Goal: Task Accomplishment & Management: Use online tool/utility

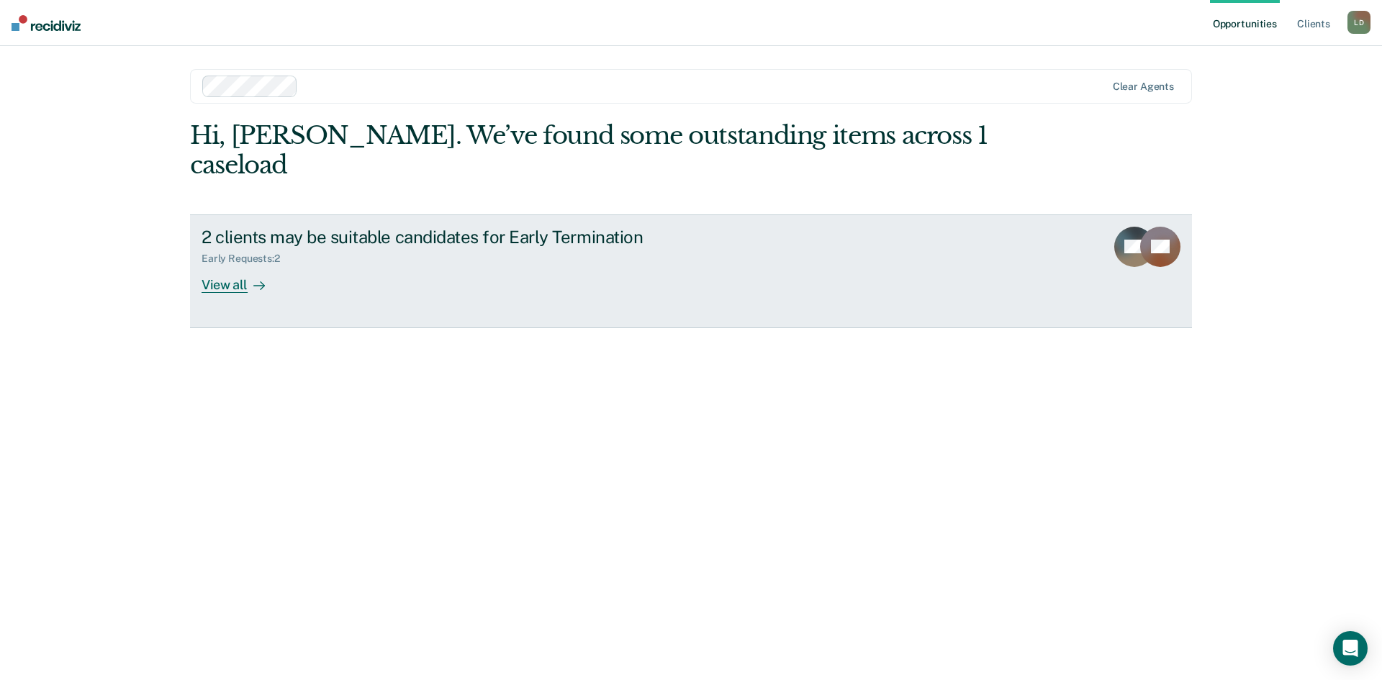
click at [235, 265] on div "View all" at bounding box center [242, 279] width 81 height 28
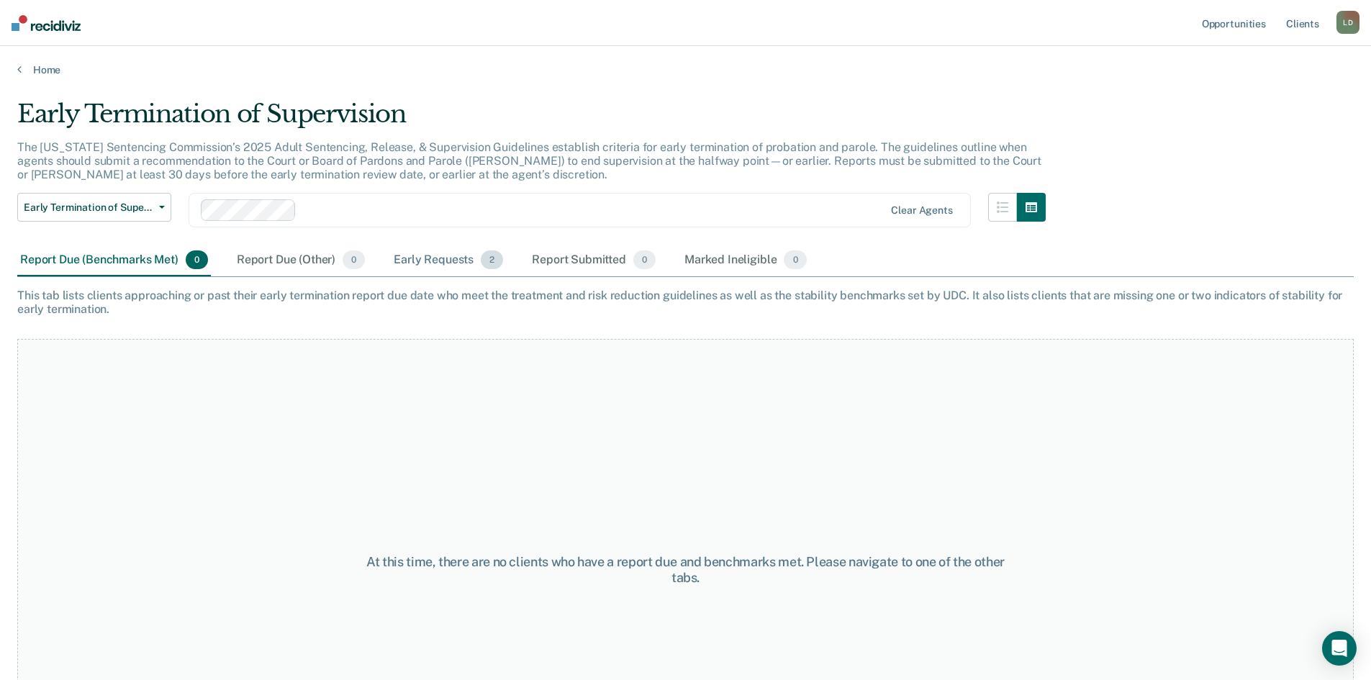
click at [445, 261] on div "Early Requests 2" at bounding box center [448, 261] width 115 height 32
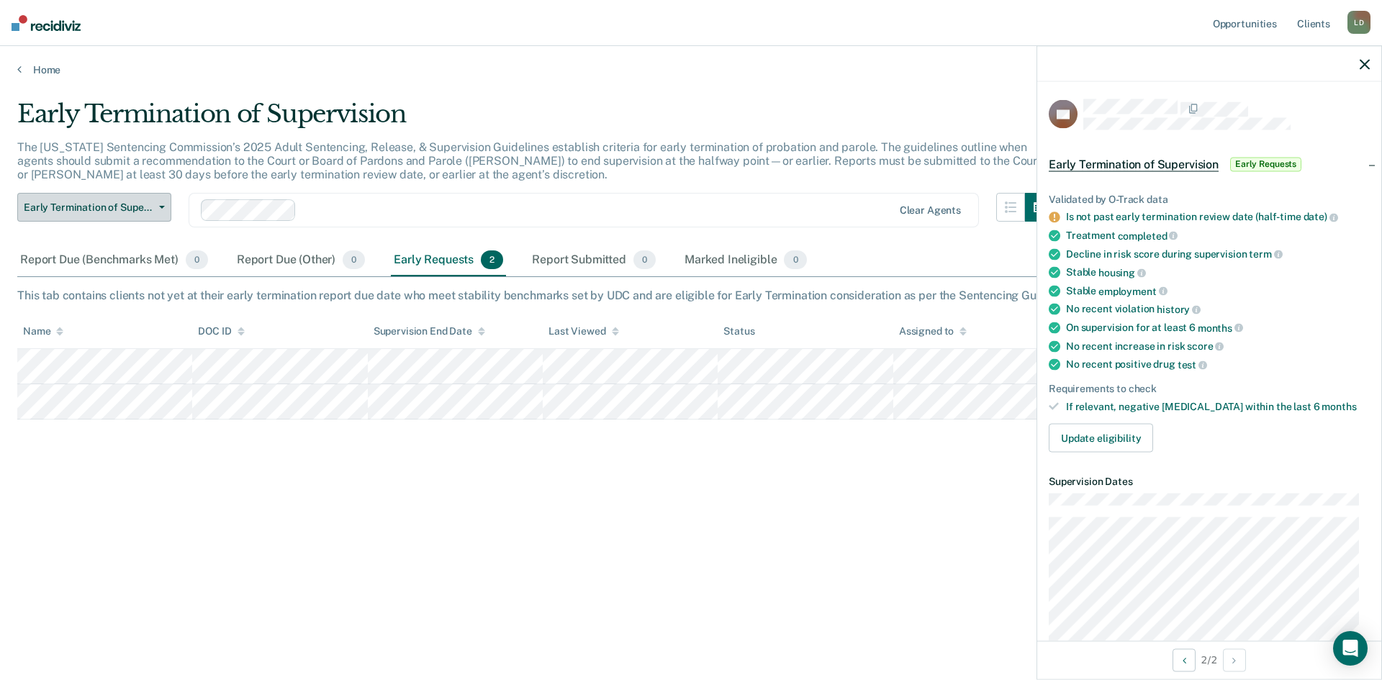
click at [158, 197] on button "Early Termination of Supervision" at bounding box center [94, 207] width 154 height 29
click at [1364, 64] on icon "button" at bounding box center [1364, 64] width 10 height 10
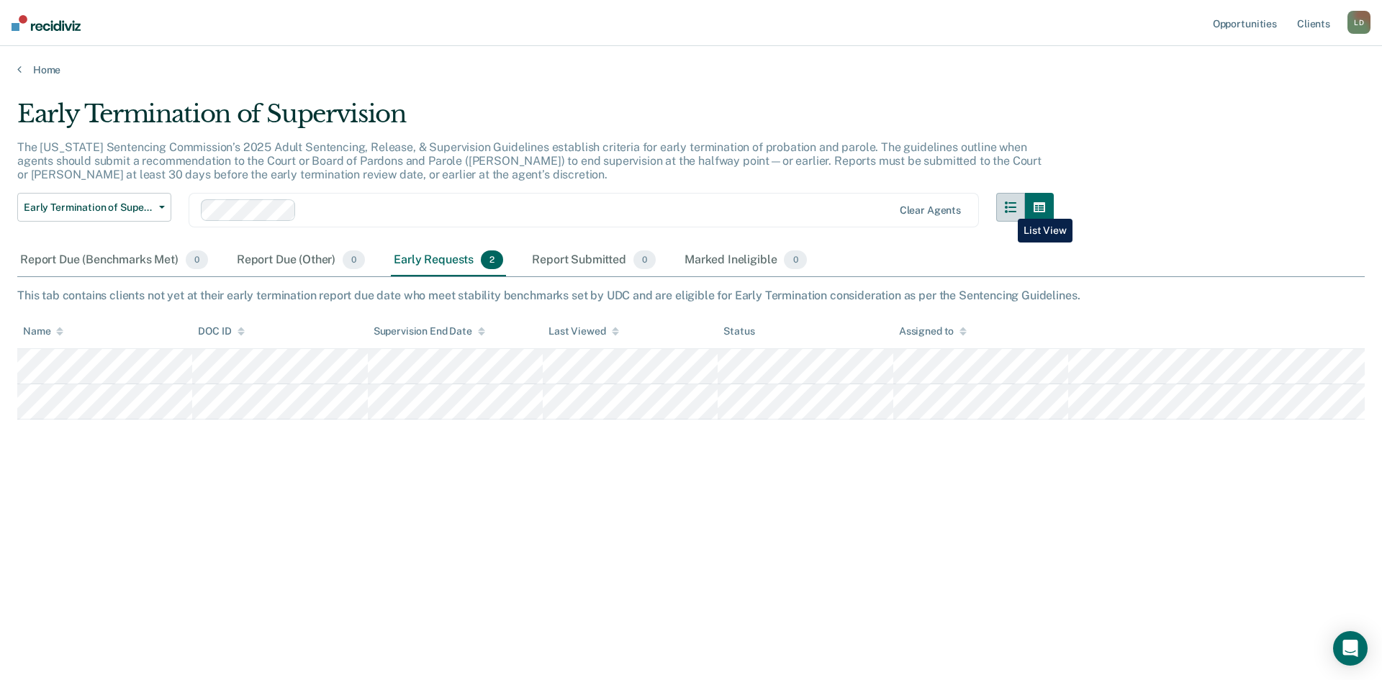
click at [1007, 208] on icon "button" at bounding box center [1011, 208] width 12 height 12
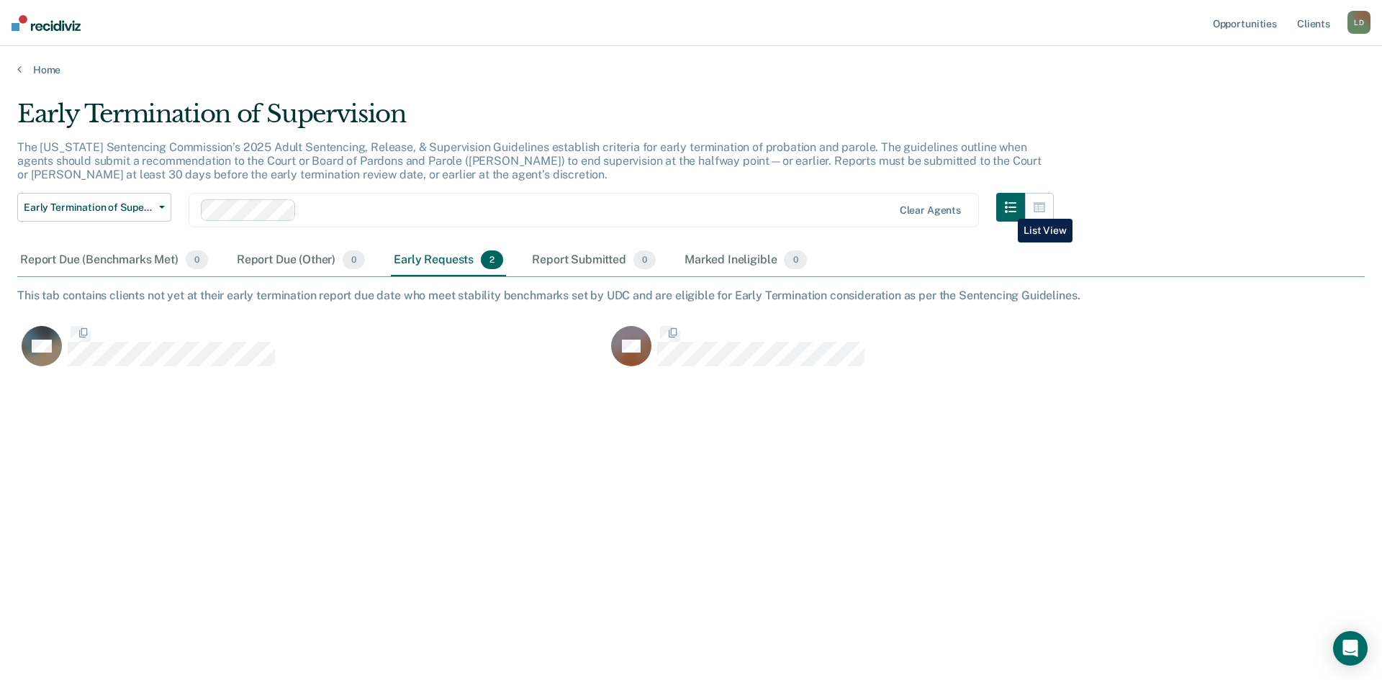
scroll to position [462, 1336]
